Goal: Information Seeking & Learning: Learn about a topic

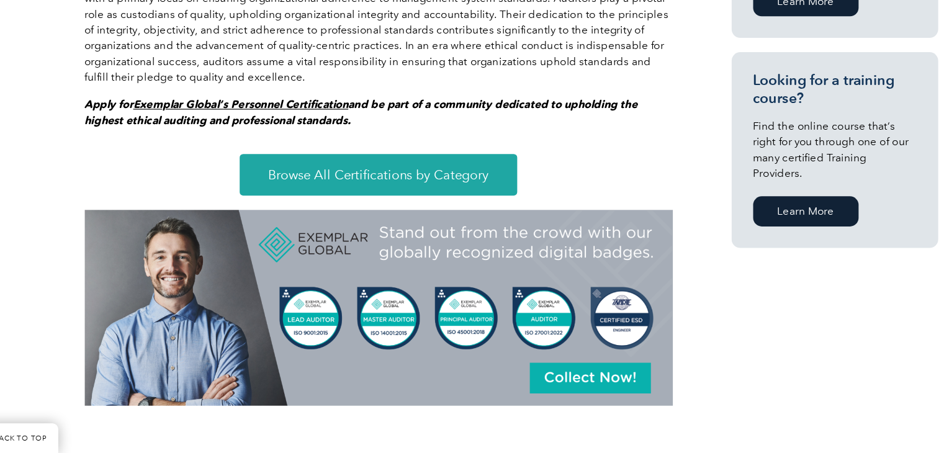
scroll to position [885, 0]
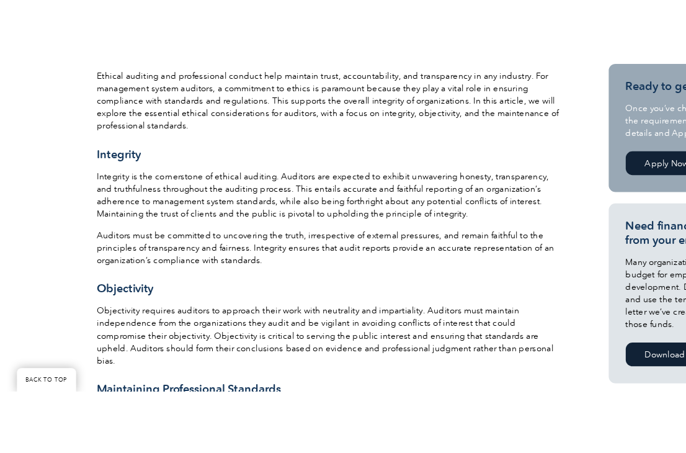
scroll to position [344, 0]
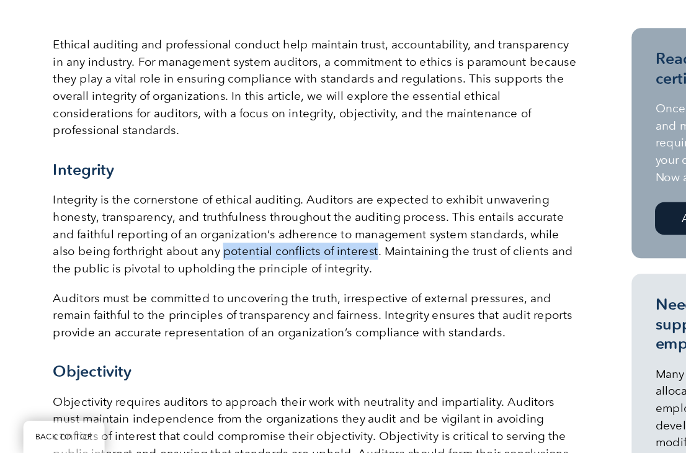
drag, startPoint x: 157, startPoint y: 278, endPoint x: 276, endPoint y: 280, distance: 119.1
click at [276, 280] on p "Integrity is the cornerstone of ethical auditing. Auditors are expected to exhi…" at bounding box center [251, 278] width 418 height 68
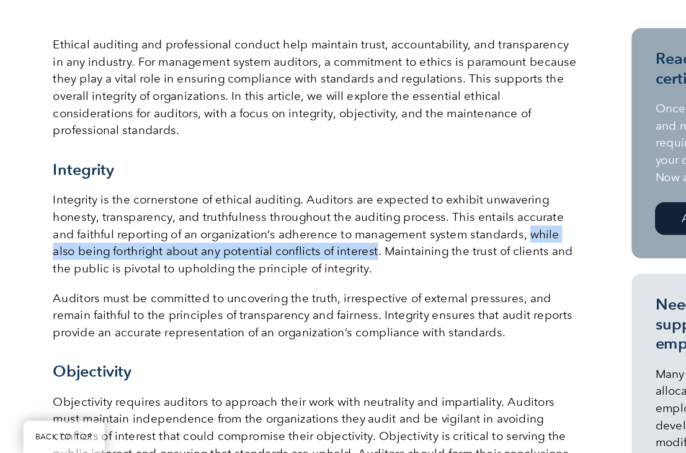
drag, startPoint x: 396, startPoint y: 264, endPoint x: 277, endPoint y: 278, distance: 119.3
click at [277, 278] on p "Integrity is the cornerstone of ethical auditing. Auditors are expected to exhi…" at bounding box center [251, 278] width 418 height 68
copy p "while also being forthright about any potential conflicts of interest"
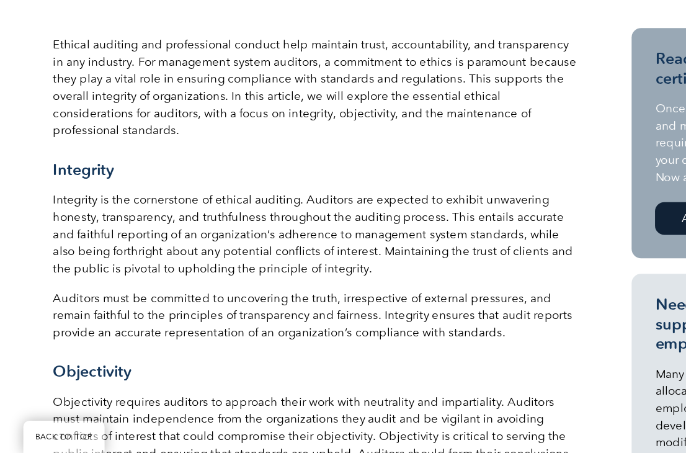
click at [297, 260] on p "Integrity is the cornerstone of ethical auditing. Auditors are expected to exhi…" at bounding box center [251, 278] width 418 height 68
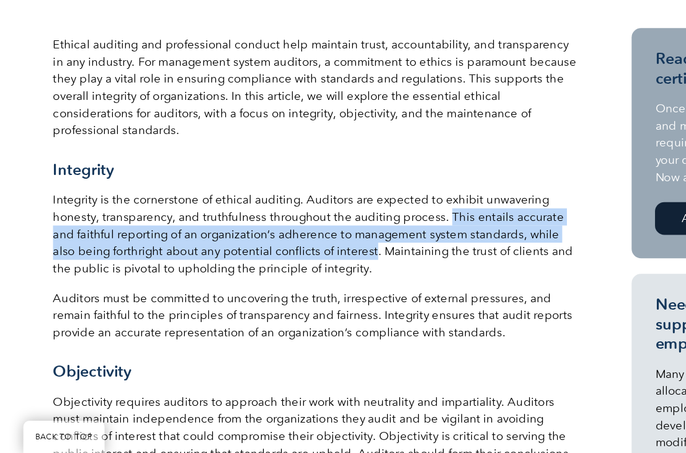
drag, startPoint x: 352, startPoint y: 249, endPoint x: 277, endPoint y: 279, distance: 80.2
click at [277, 279] on p "Integrity is the cornerstone of ethical auditing. Auditors are expected to exhi…" at bounding box center [251, 278] width 418 height 68
copy p "This entails accurate and faithful reporting of an organization’s adherence to …"
